Goal: Task Accomplishment & Management: Manage account settings

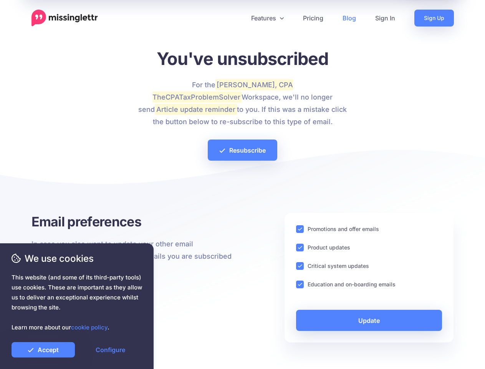
click at [242, 184] on div at bounding box center [242, 186] width 422 height 54
click at [239, 18] on icon at bounding box center [240, 18] width 4 height 4
click at [267, 18] on link "Features" at bounding box center [267, 18] width 52 height 17
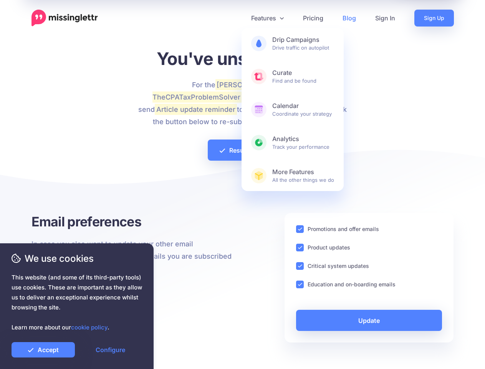
click at [300, 229] on ins at bounding box center [300, 229] width 8 height 8
click at [300, 247] on ins at bounding box center [300, 247] width 8 height 8
click at [300, 266] on ins at bounding box center [300, 266] width 8 height 8
click at [300, 284] on ins at bounding box center [300, 284] width 8 height 8
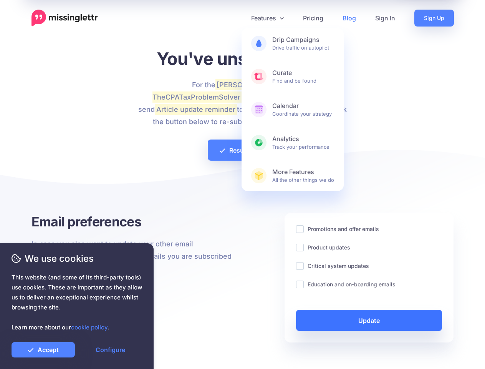
click at [369, 320] on link "Update" at bounding box center [369, 319] width 146 height 21
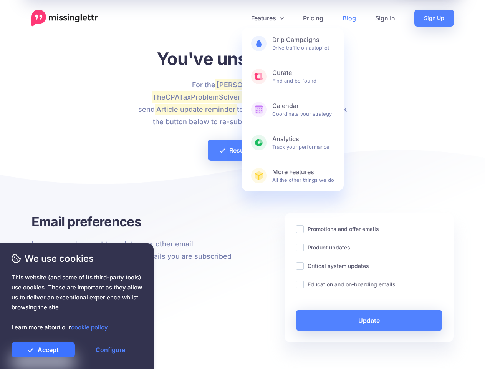
click at [43, 349] on link "Accept" at bounding box center [43, 349] width 63 height 15
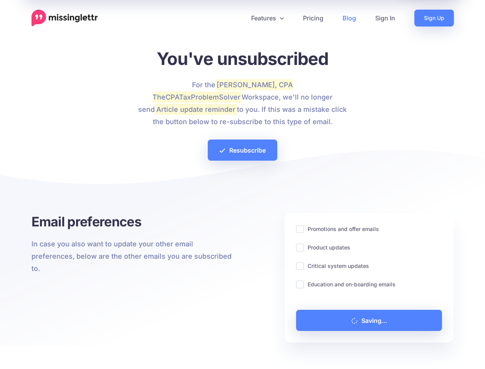
click at [110, 349] on link "Configure" at bounding box center [110, 349] width 63 height 15
